Goal: Find contact information: Find contact information

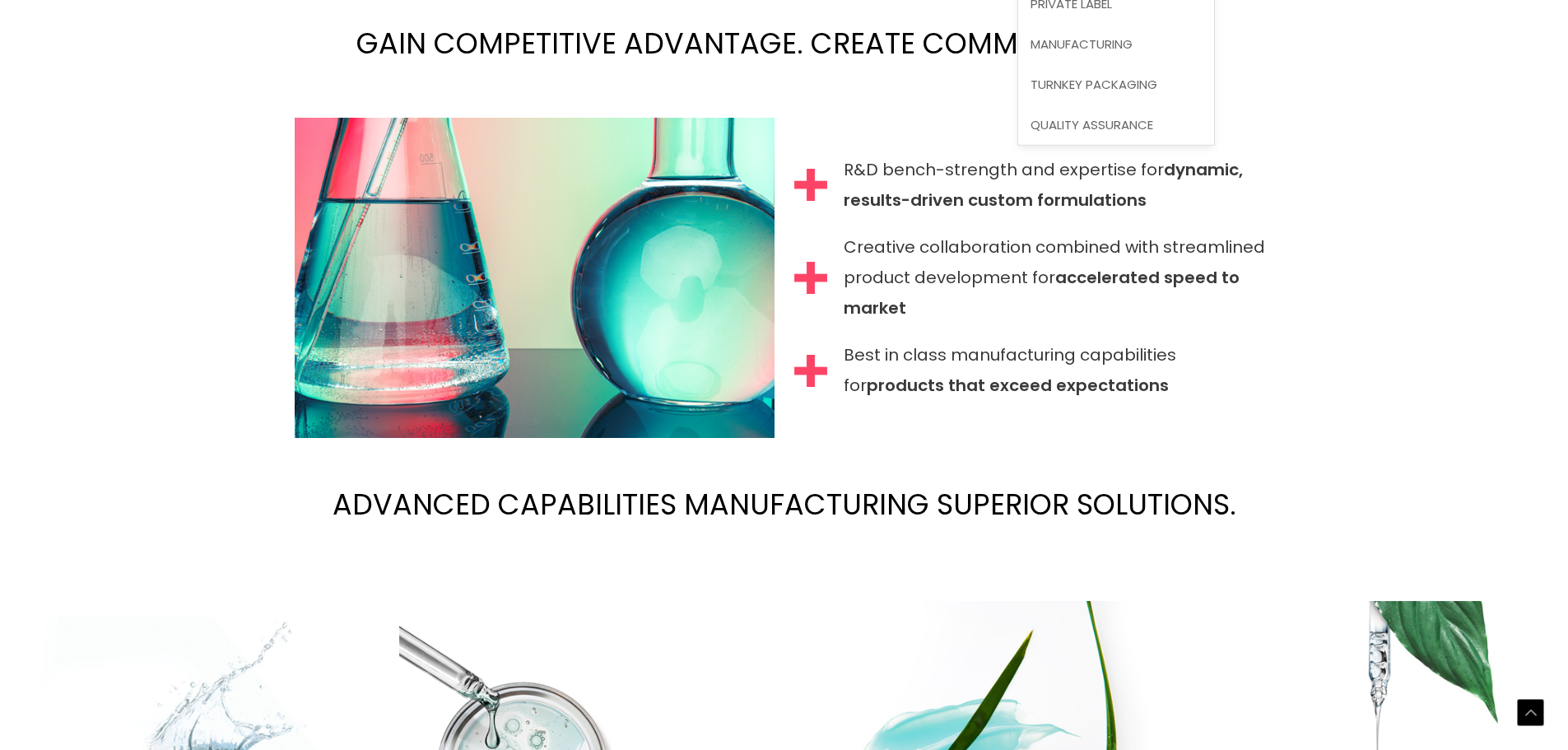
scroll to position [1878, 0]
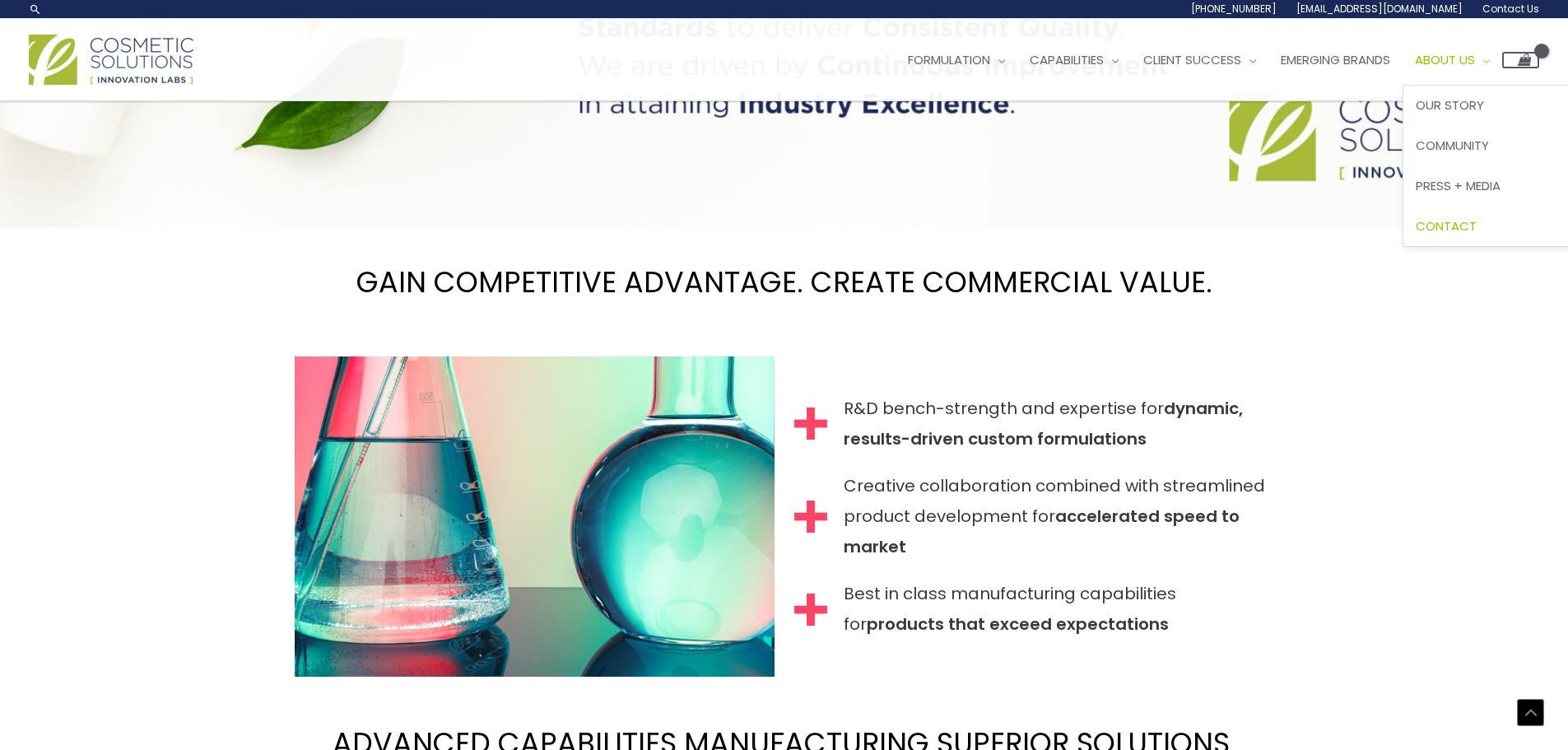
scroll to position [1605, 0]
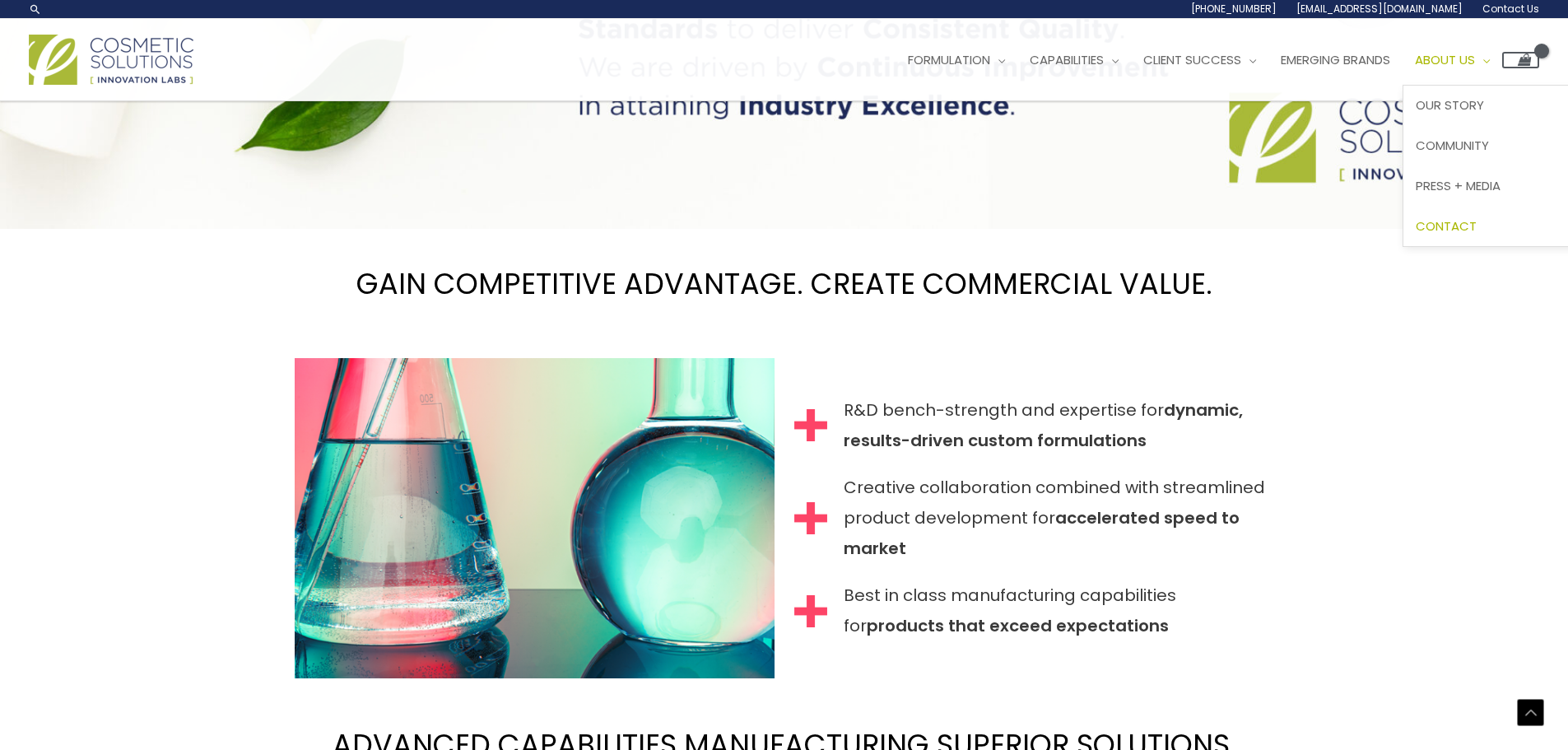
click at [1475, 219] on span "Contact" at bounding box center [1445, 226] width 61 height 17
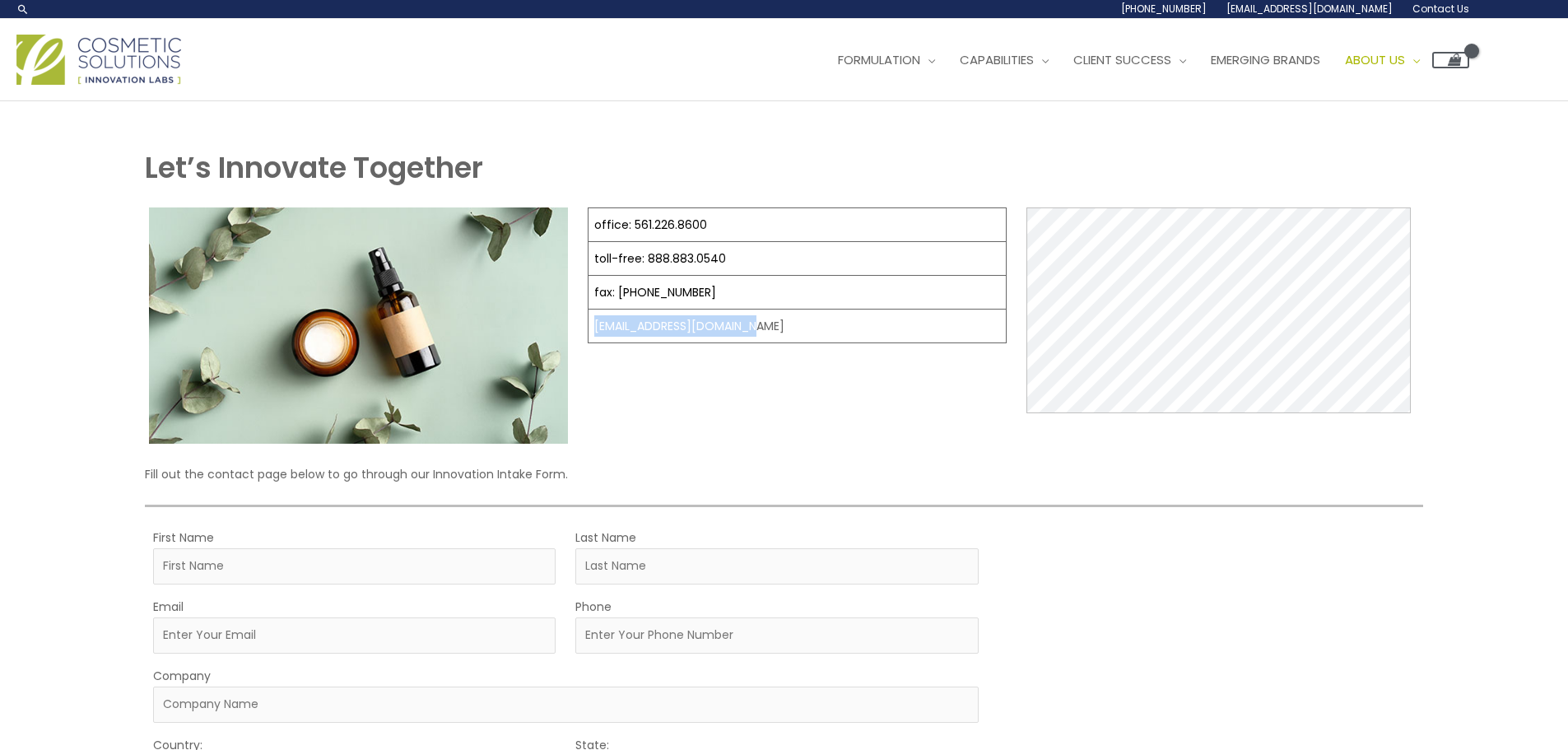
drag, startPoint x: 781, startPoint y: 328, endPoint x: 593, endPoint y: 326, distance: 188.0
click at [593, 326] on td "[EMAIL_ADDRESS][DOMAIN_NAME]" at bounding box center [797, 326] width 418 height 34
copy td "[EMAIL_ADDRESS][DOMAIN_NAME]"
